Goal: Task Accomplishment & Management: Use online tool/utility

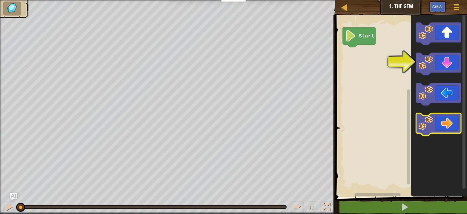
click at [439, 126] on icon "Blockly Workspace" at bounding box center [438, 125] width 45 height 23
click at [445, 128] on icon "Blockly Workspace" at bounding box center [438, 125] width 45 height 23
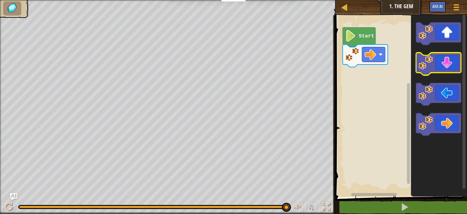
click at [423, 63] on image "Blockly Workspace" at bounding box center [426, 62] width 14 height 14
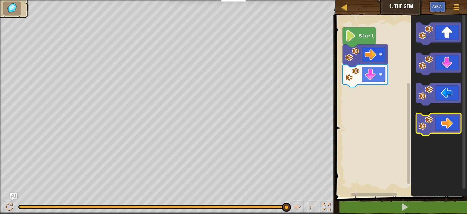
click at [445, 128] on icon "Blockly Workspace" at bounding box center [438, 125] width 45 height 23
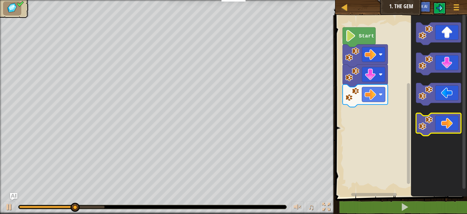
click at [445, 128] on icon "Blockly Workspace" at bounding box center [438, 125] width 45 height 23
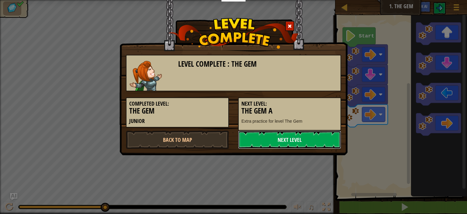
click at [298, 146] on link "Next Level" at bounding box center [289, 140] width 103 height 18
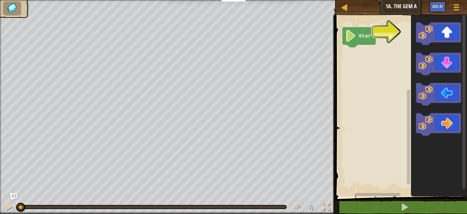
click at [467, 147] on icon "Blockly Workspace" at bounding box center [439, 104] width 56 height 185
click at [439, 135] on rect "Blockly Workspace" at bounding box center [438, 125] width 45 height 23
click at [452, 128] on icon "Blockly Workspace" at bounding box center [438, 125] width 45 height 23
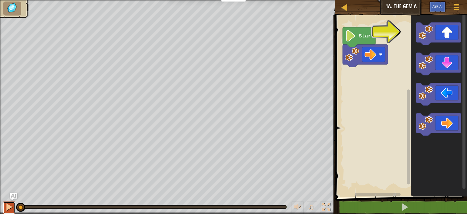
click at [6, 205] on div at bounding box center [9, 207] width 8 height 8
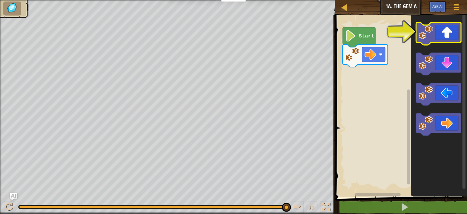
click at [443, 34] on icon "Blockly Workspace" at bounding box center [438, 34] width 45 height 23
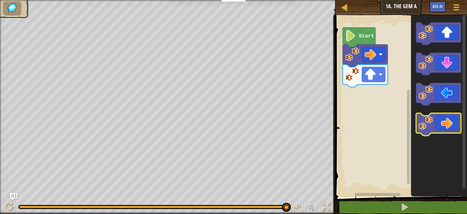
click at [440, 116] on icon "Blockly Workspace" at bounding box center [438, 125] width 45 height 23
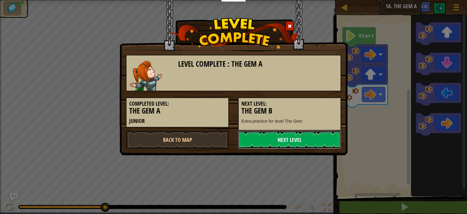
click at [301, 139] on link "Next Level" at bounding box center [289, 140] width 103 height 18
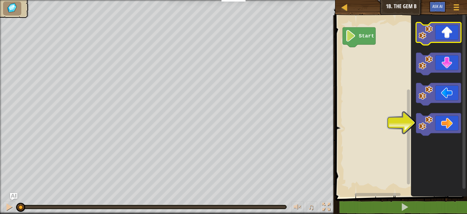
click at [449, 38] on icon "Blockly Workspace" at bounding box center [438, 34] width 45 height 23
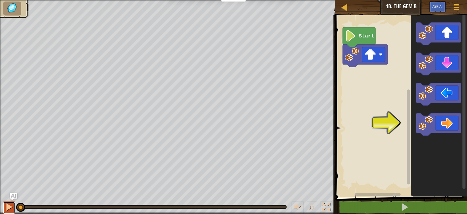
click at [10, 208] on div at bounding box center [9, 207] width 8 height 8
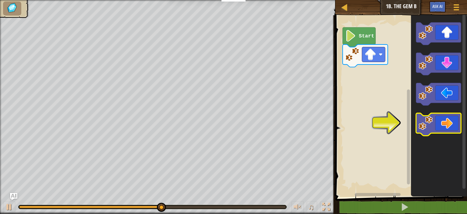
click at [450, 124] on icon "Blockly Workspace" at bounding box center [438, 125] width 45 height 23
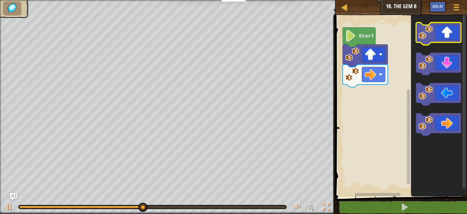
click at [450, 35] on icon "Blockly Workspace" at bounding box center [438, 34] width 45 height 23
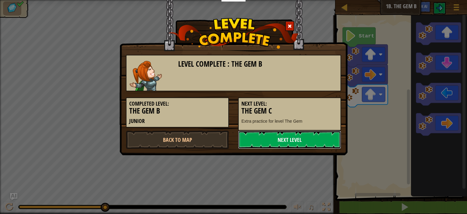
click at [297, 136] on link "Next Level" at bounding box center [289, 140] width 103 height 18
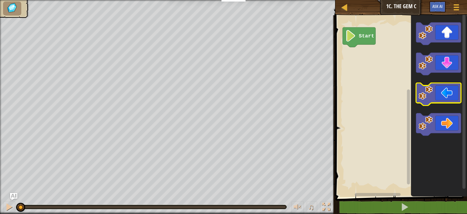
click at [451, 100] on icon "Blockly Workspace" at bounding box center [438, 94] width 45 height 23
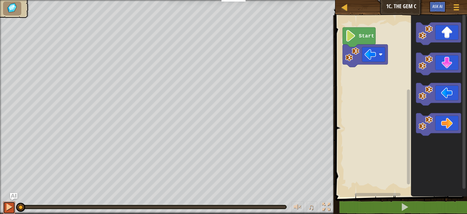
click at [9, 205] on div at bounding box center [9, 207] width 8 height 8
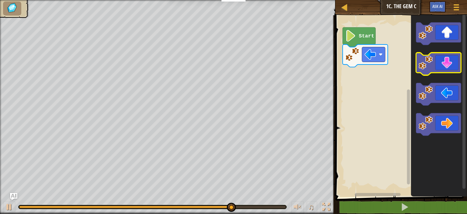
click at [435, 66] on icon "Blockly Workspace" at bounding box center [438, 64] width 45 height 23
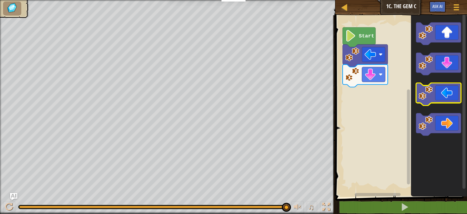
click at [438, 100] on icon "Blockly Workspace" at bounding box center [438, 94] width 45 height 23
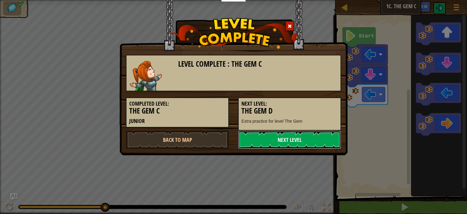
click at [316, 135] on link "Next Level" at bounding box center [289, 140] width 103 height 18
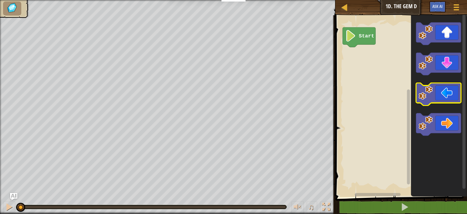
click at [437, 100] on icon "Blockly Workspace" at bounding box center [438, 94] width 45 height 23
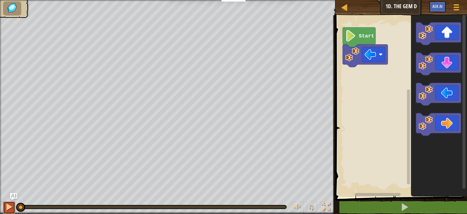
click at [10, 204] on div at bounding box center [9, 207] width 8 height 8
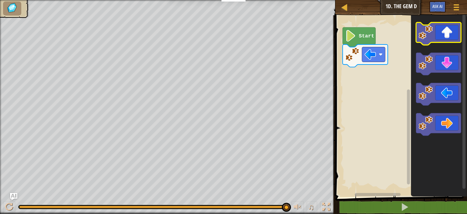
click at [439, 38] on icon "Blockly Workspace" at bounding box center [438, 34] width 45 height 23
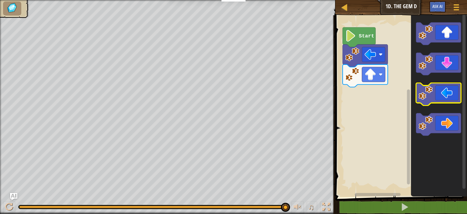
click at [440, 86] on icon "Blockly Workspace" at bounding box center [438, 94] width 45 height 23
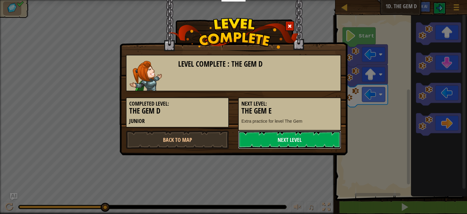
click at [301, 138] on link "Next Level" at bounding box center [289, 140] width 103 height 18
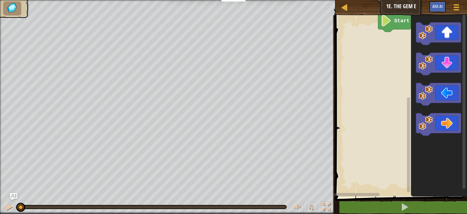
click at [467, 71] on div "Start" at bounding box center [401, 104] width 134 height 185
click at [441, 40] on icon "Blockly Workspace" at bounding box center [438, 34] width 45 height 23
click at [7, 208] on div at bounding box center [9, 207] width 8 height 8
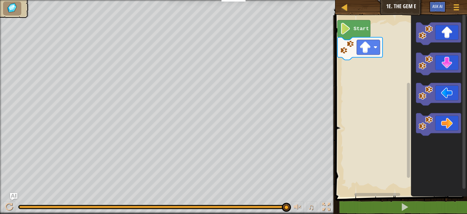
click at [336, 58] on rect "Blockly Workspace" at bounding box center [401, 104] width 134 height 185
click at [424, 100] on icon "Blockly Workspace" at bounding box center [438, 94] width 45 height 23
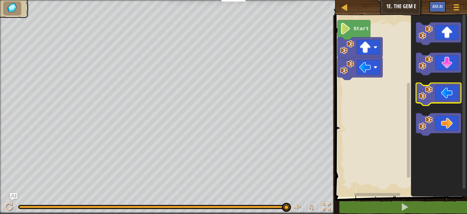
click at [424, 100] on icon "Blockly Workspace" at bounding box center [438, 94] width 45 height 23
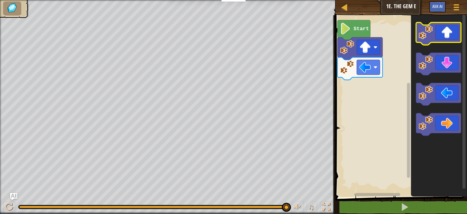
click at [419, 33] on image "Blockly Workspace" at bounding box center [426, 32] width 14 height 14
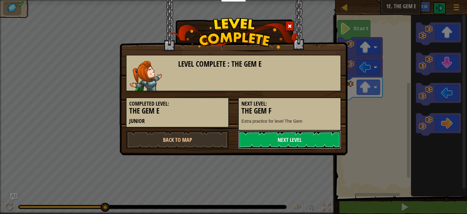
click at [292, 135] on link "Next Level" at bounding box center [289, 140] width 103 height 18
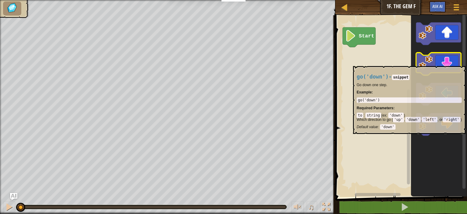
click at [430, 64] on image "Blockly Workspace" at bounding box center [426, 62] width 14 height 14
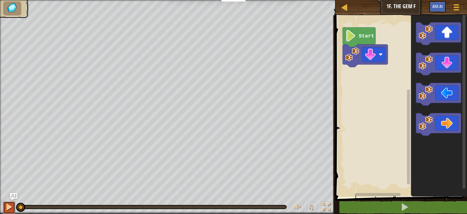
click at [10, 211] on div at bounding box center [9, 207] width 8 height 8
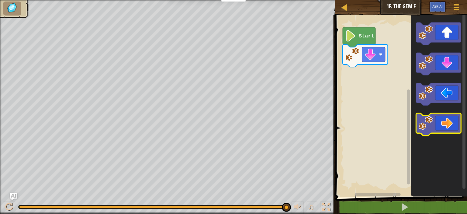
click at [446, 128] on icon "Blockly Workspace" at bounding box center [438, 125] width 45 height 23
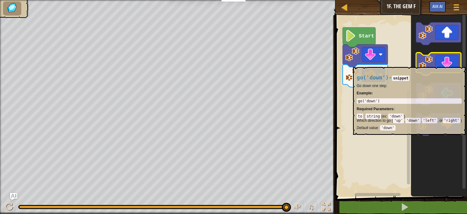
click at [450, 64] on icon "Blockly Workspace" at bounding box center [438, 64] width 45 height 23
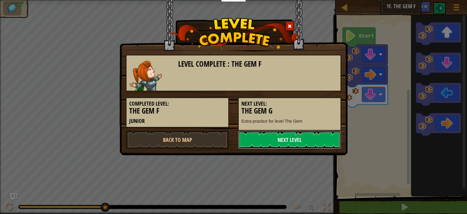
click at [302, 142] on link "Next Level" at bounding box center [289, 140] width 103 height 18
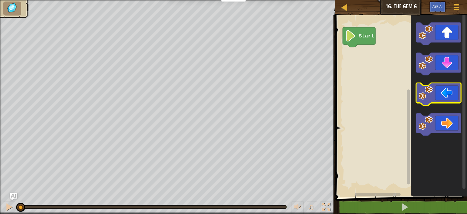
click at [447, 91] on icon "Blockly Workspace" at bounding box center [438, 94] width 45 height 23
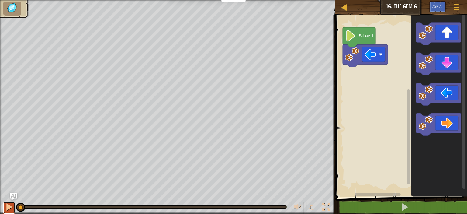
click at [5, 203] on div at bounding box center [9, 207] width 8 height 8
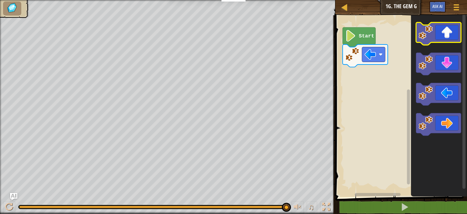
click at [451, 31] on icon "Blockly Workspace" at bounding box center [438, 34] width 45 height 23
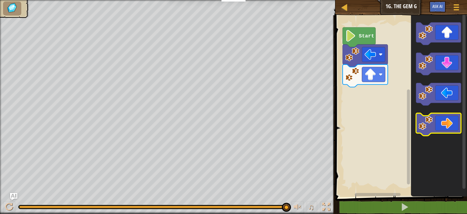
click at [436, 125] on icon "Blockly Workspace" at bounding box center [438, 125] width 45 height 23
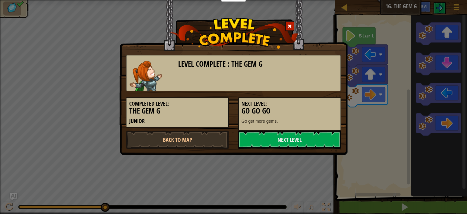
drag, startPoint x: 435, startPoint y: 126, endPoint x: 310, endPoint y: 176, distance: 135.0
click at [310, 176] on div "Level Complete : The Gem G Completed Level: The Gem G Junior Next Level: Go Go …" at bounding box center [233, 107] width 467 height 214
